Goal: Task Accomplishment & Management: Use online tool/utility

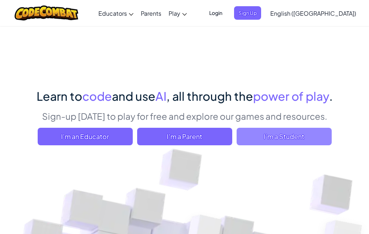
click at [295, 135] on span "I'm a Student" at bounding box center [283, 137] width 95 height 18
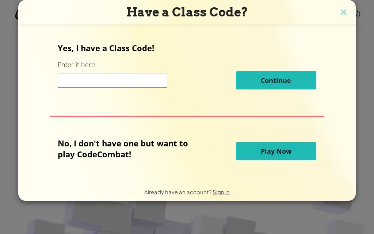
click at [276, 149] on button "Play Now" at bounding box center [276, 151] width 80 height 18
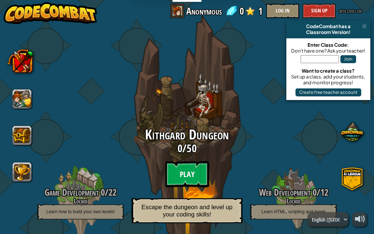
click at [199, 161] on btn "Play" at bounding box center [187, 174] width 44 height 26
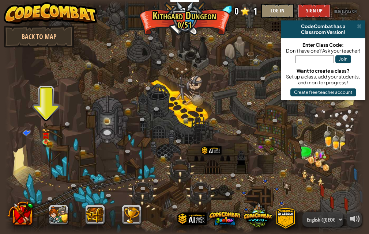
click at [40, 140] on div at bounding box center [184, 117] width 358 height 234
click at [45, 143] on link at bounding box center [47, 141] width 15 height 15
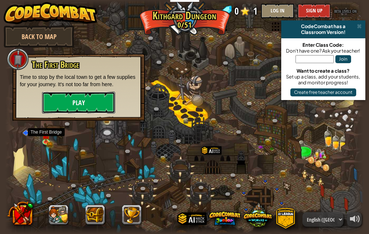
click at [80, 107] on button "Play" at bounding box center [78, 103] width 73 height 22
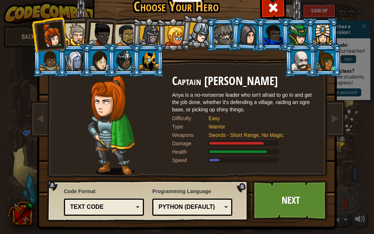
click at [39, 26] on div at bounding box center [51, 35] width 24 height 24
click at [307, 193] on link "Next" at bounding box center [291, 201] width 76 height 40
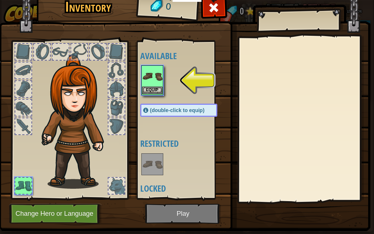
click at [154, 70] on img at bounding box center [152, 76] width 20 height 20
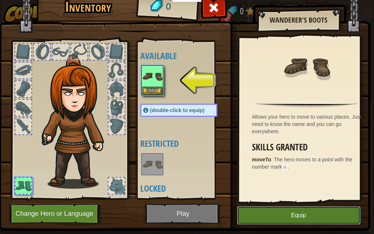
click at [253, 209] on button "Equip" at bounding box center [299, 215] width 124 height 18
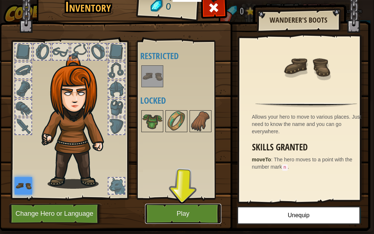
click at [212, 211] on button "Play" at bounding box center [183, 214] width 76 height 20
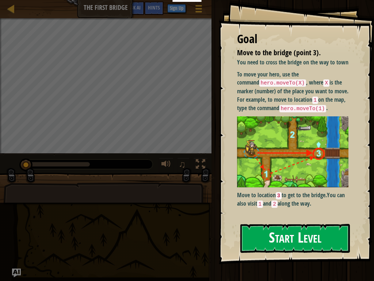
click at [258, 232] on button "Start Level" at bounding box center [295, 238] width 110 height 29
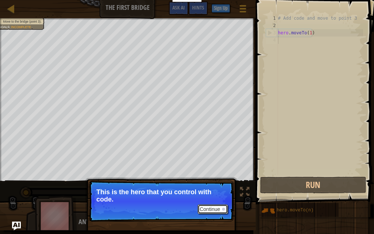
click at [217, 206] on button "Continue" at bounding box center [213, 210] width 30 height 10
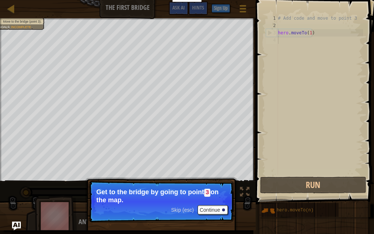
drag, startPoint x: 225, startPoint y: 205, endPoint x: 232, endPoint y: 195, distance: 11.8
click at [228, 201] on p "Skip (esc) Continue Get to the bridge by going to point 3 on the map." at bounding box center [161, 202] width 145 height 42
